Goal: Navigation & Orientation: Find specific page/section

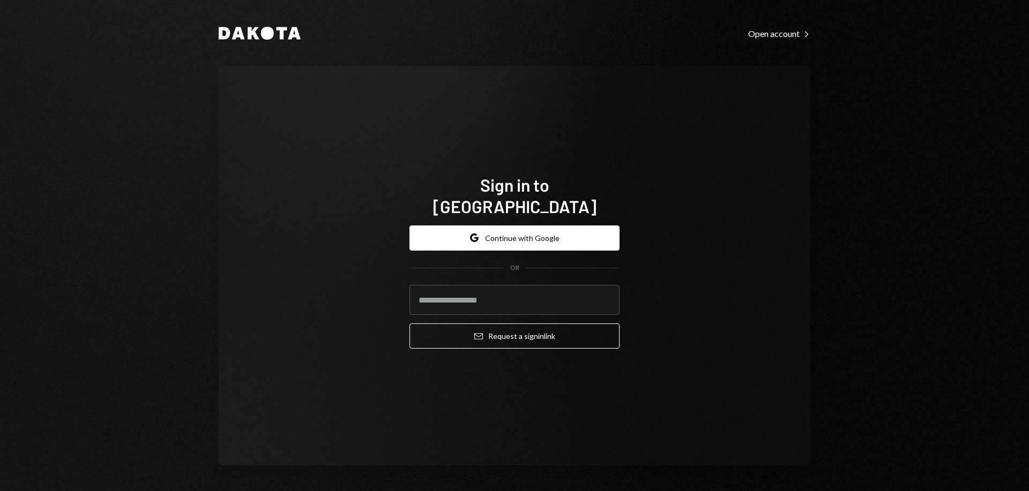
click at [603, 294] on keeper-lock "Open Keeper Popup" at bounding box center [604, 300] width 13 height 13
type input "**********"
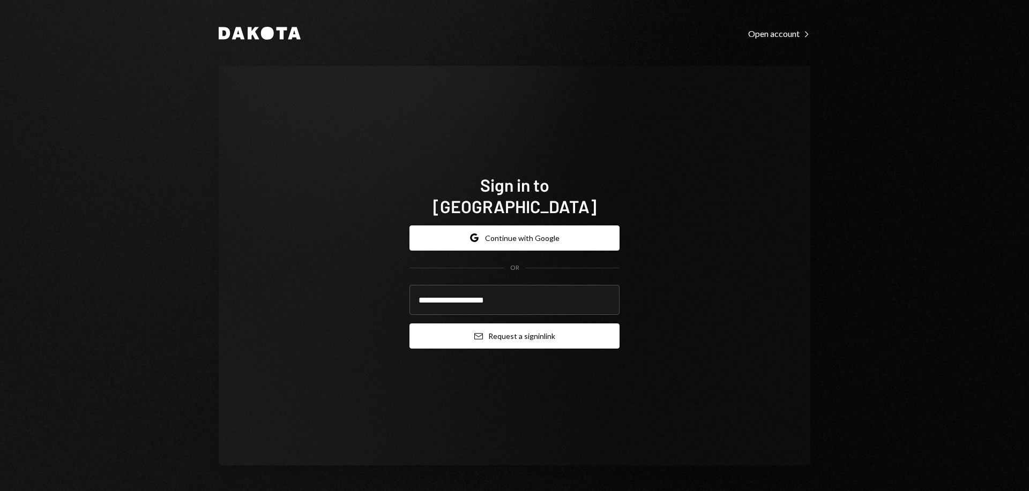
click at [530, 324] on button "Email Request a sign in link" at bounding box center [514, 336] width 210 height 25
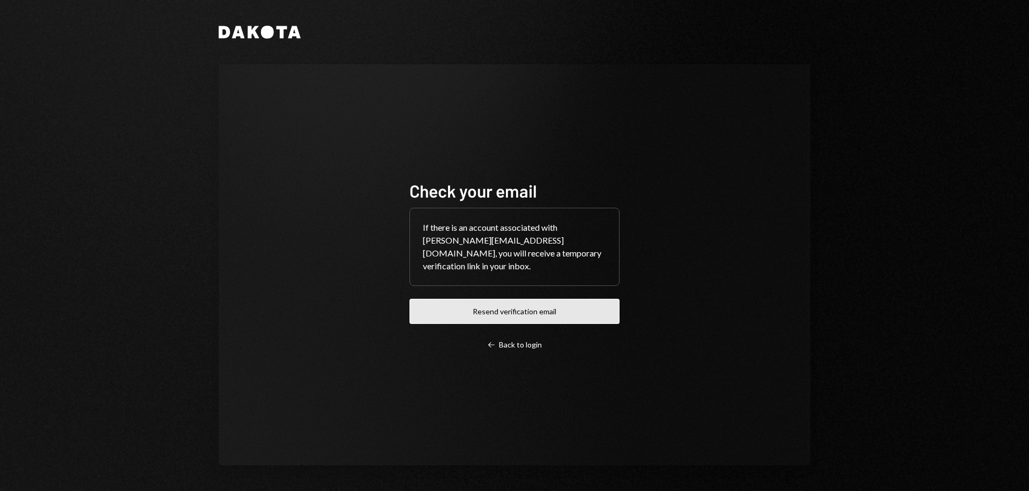
click at [567, 306] on button "Resend verification email" at bounding box center [514, 311] width 210 height 25
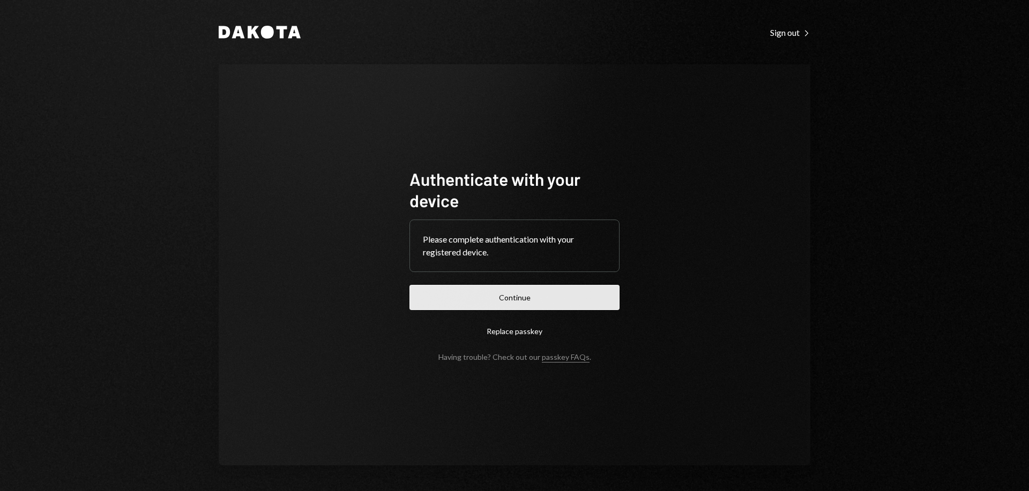
click at [576, 299] on button "Continue" at bounding box center [514, 297] width 210 height 25
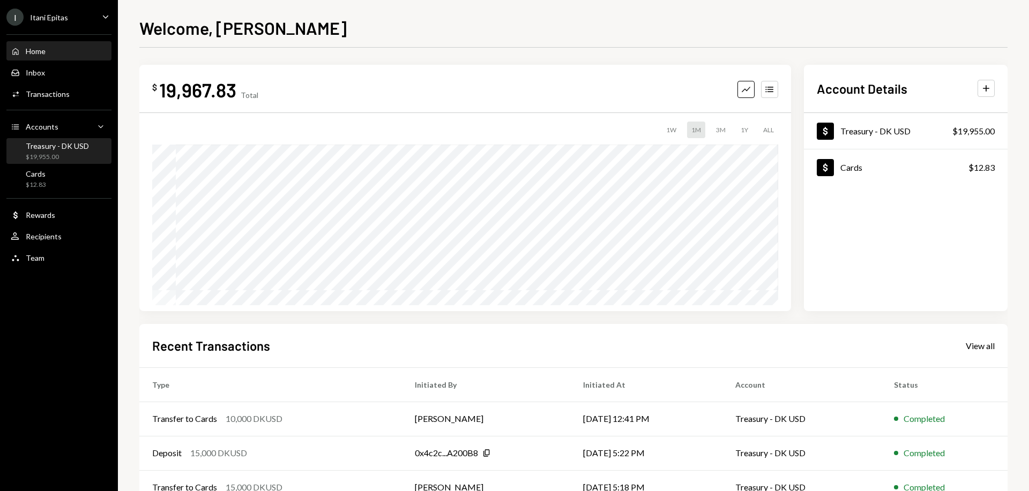
click at [45, 152] on div "Treasury - DK USD $19,955.00" at bounding box center [57, 151] width 63 height 20
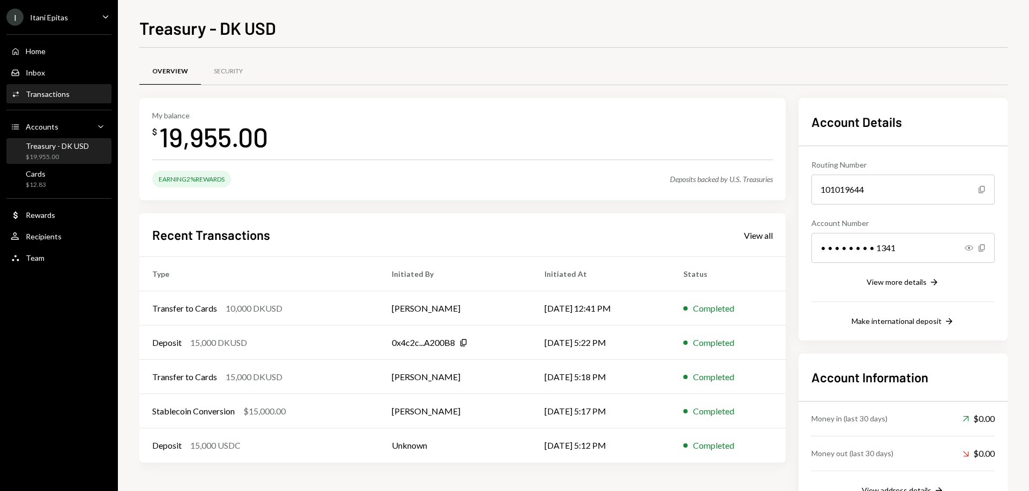
click at [52, 96] on div "Transactions" at bounding box center [48, 93] width 44 height 9
